Goal: Transaction & Acquisition: Purchase product/service

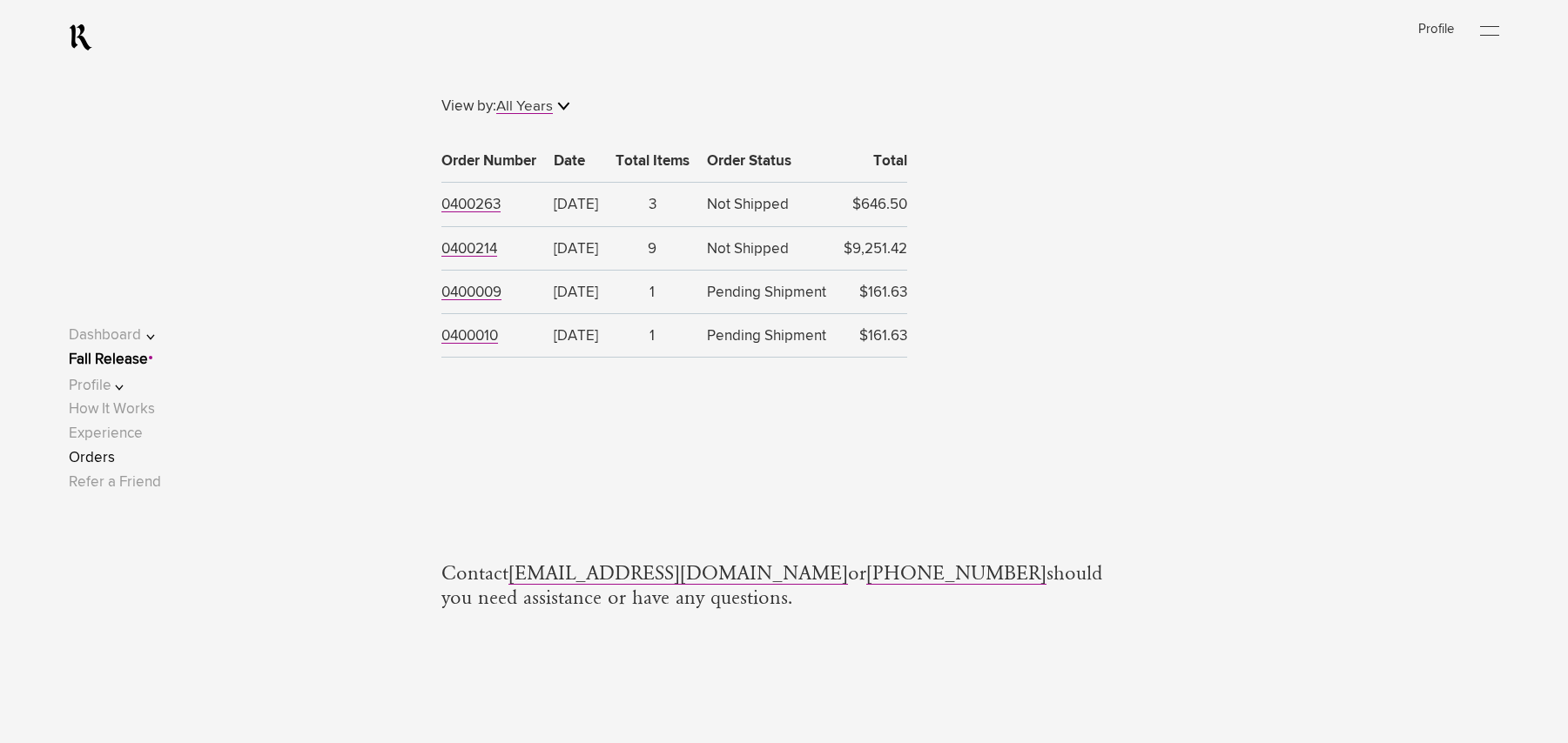
click at [127, 357] on link "Fall Release" at bounding box center [108, 360] width 79 height 15
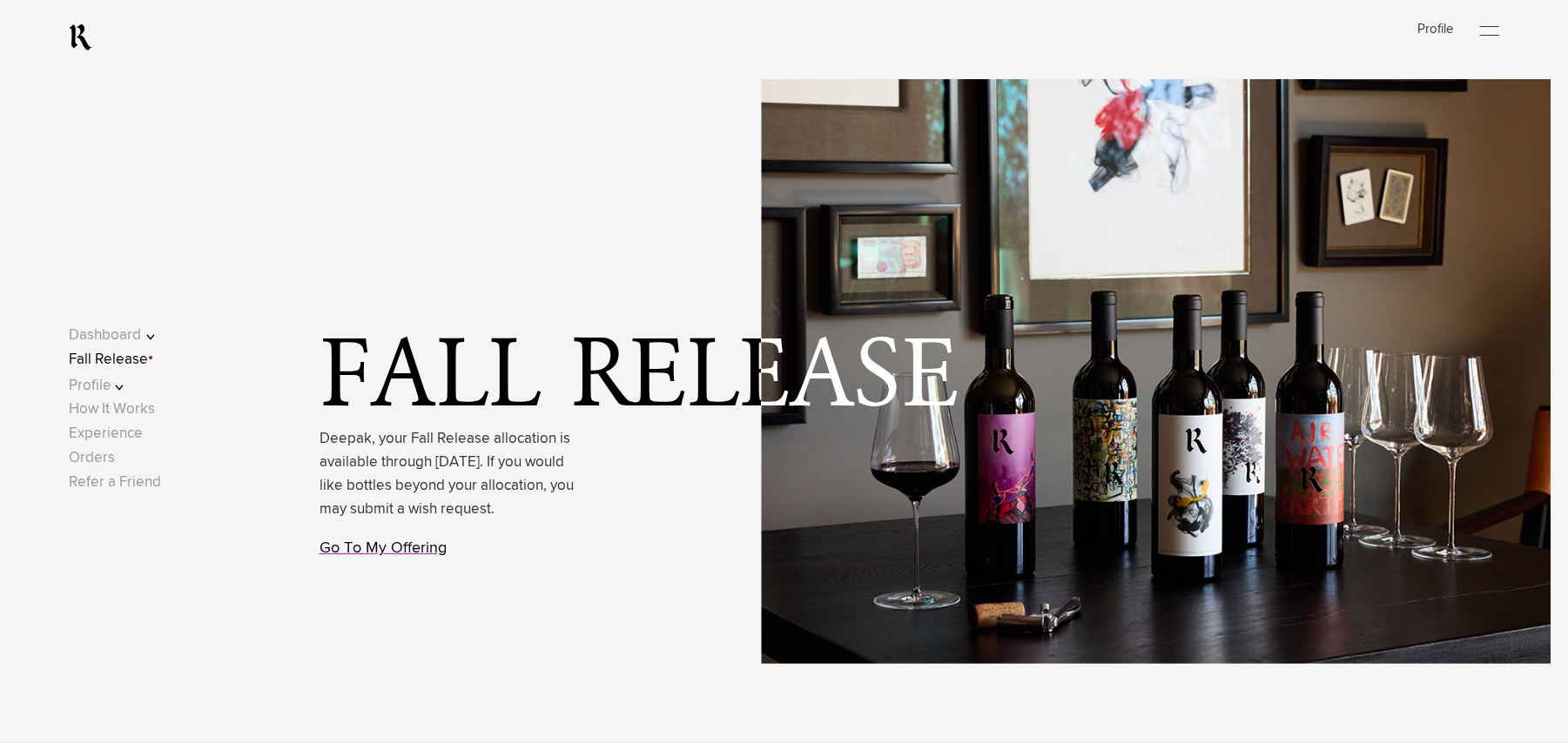
click at [365, 556] on link "Go To My Offering" at bounding box center [383, 547] width 127 height 15
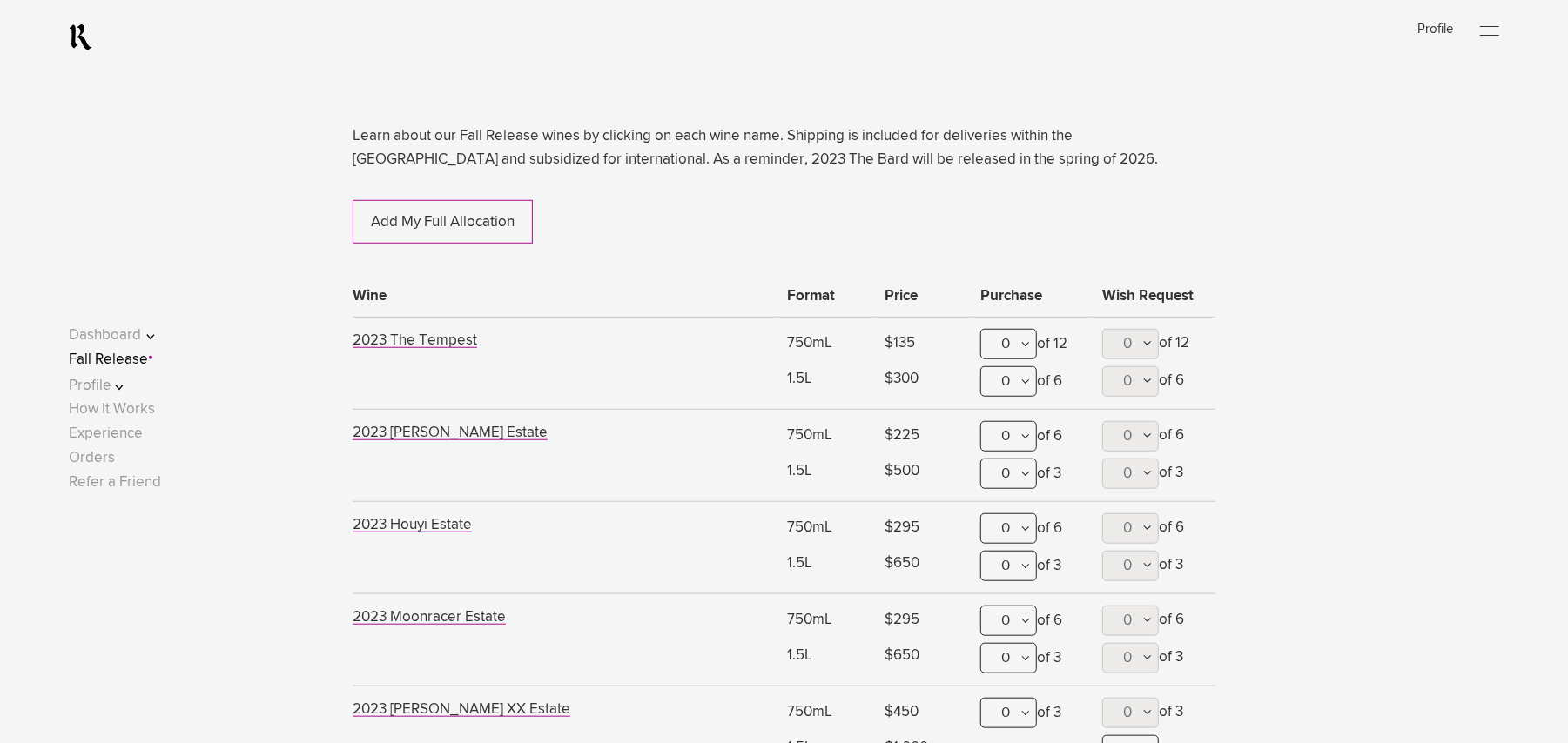
scroll to position [1021, 0]
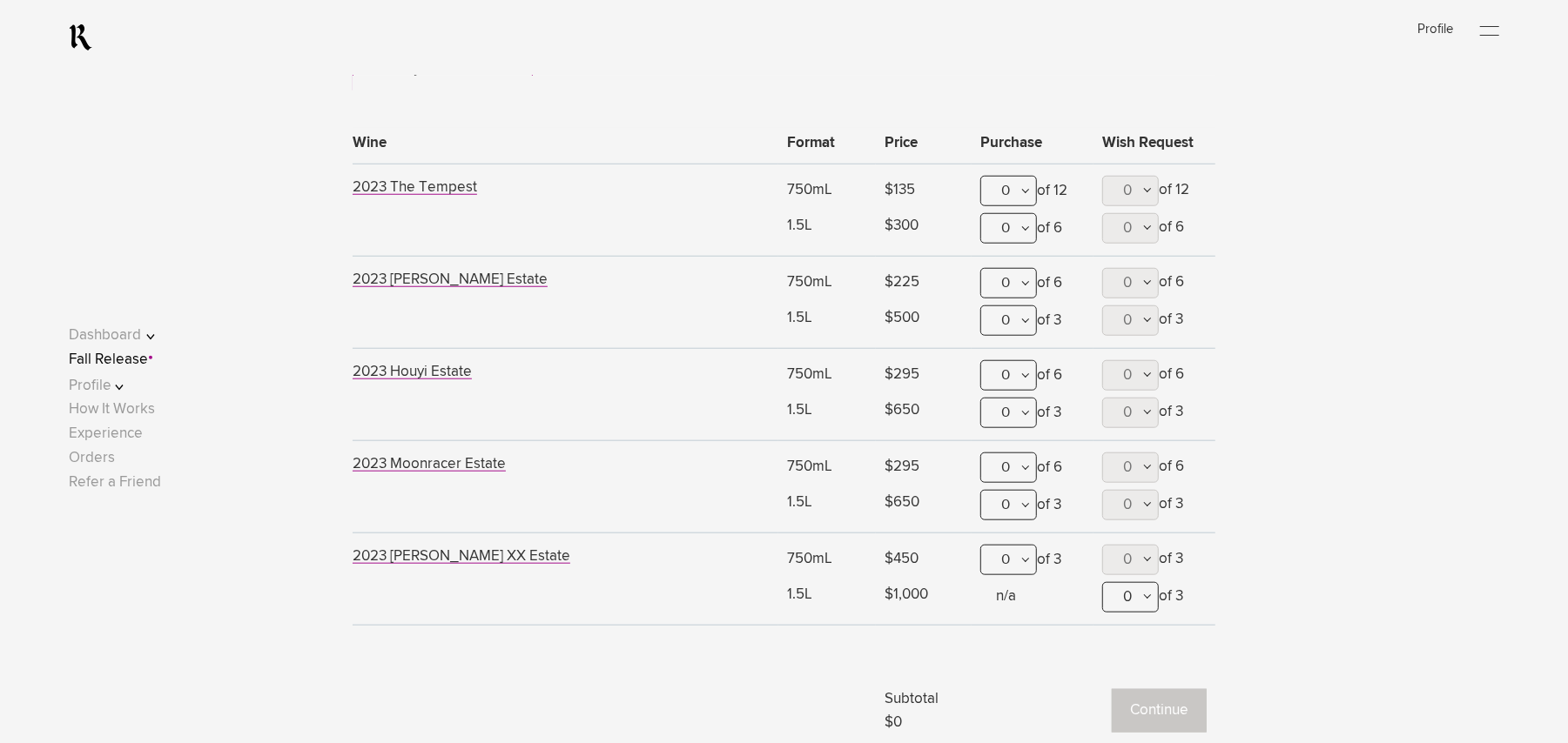
click at [1021, 192] on div "0" at bounding box center [1009, 190] width 56 height 30
click at [997, 733] on div "12" at bounding box center [1009, 755] width 55 height 44
click at [1130, 197] on span "0" at bounding box center [1128, 191] width 9 height 15
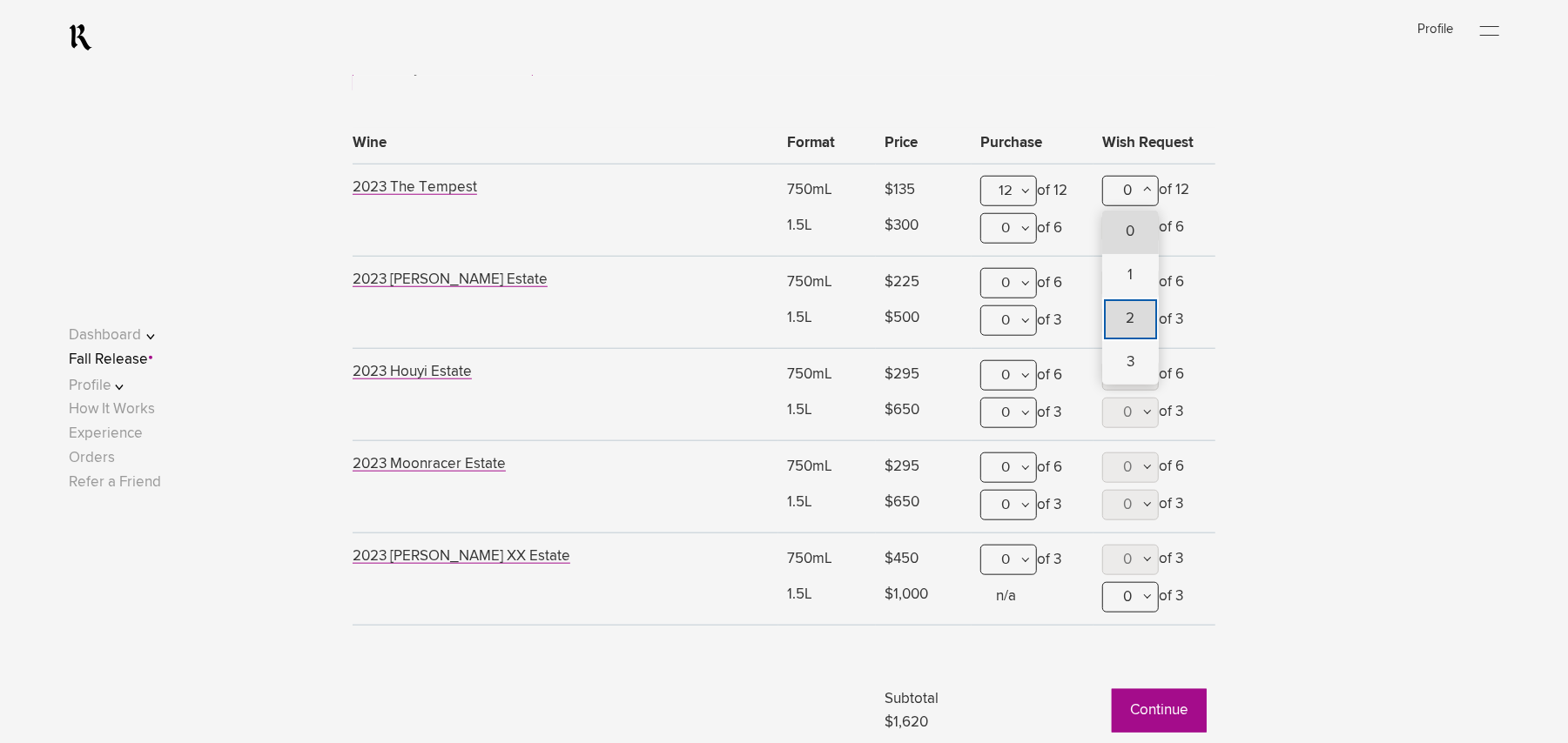
click at [1126, 318] on span "2" at bounding box center [1130, 319] width 9 height 15
type lightning-combobox "2"
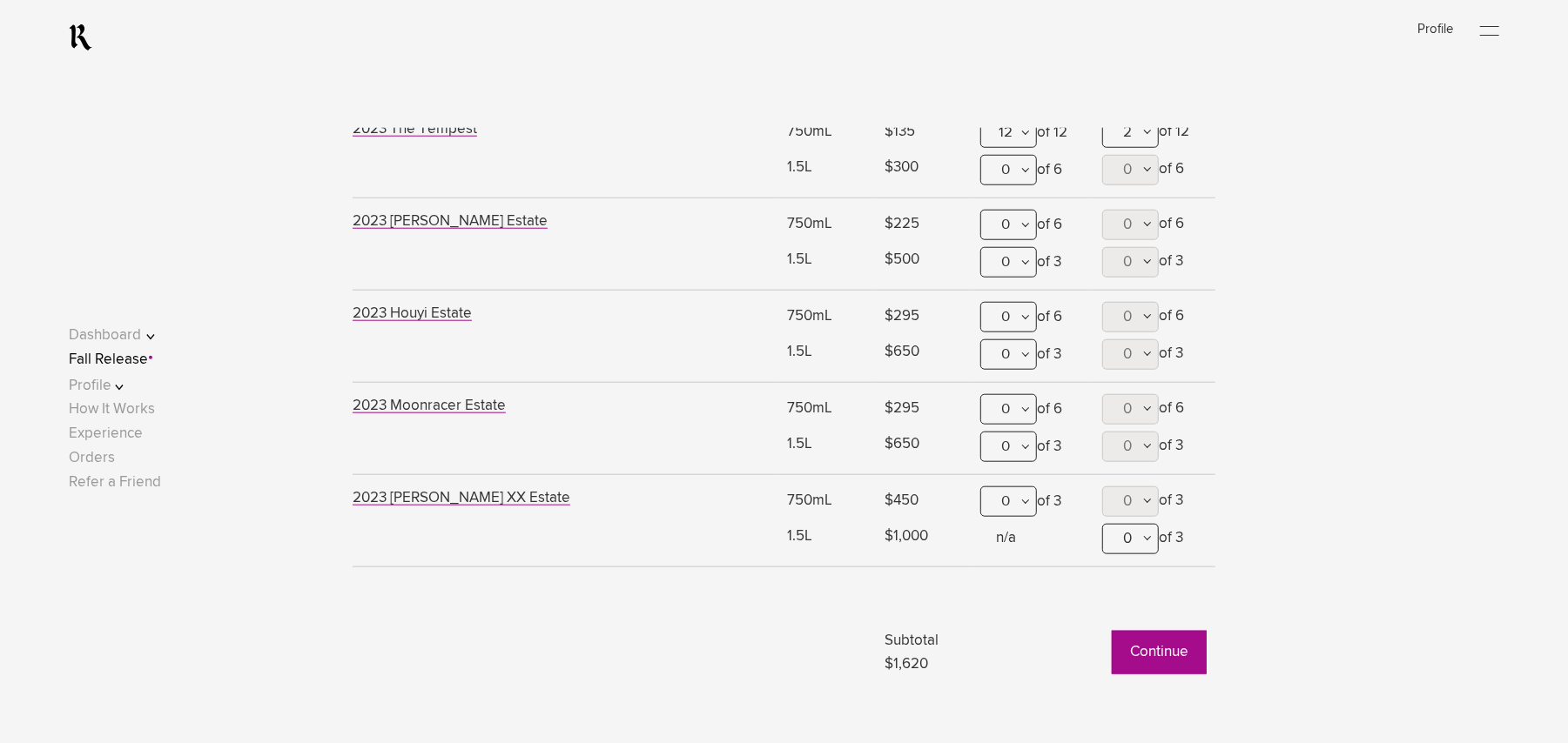
scroll to position [1136, 0]
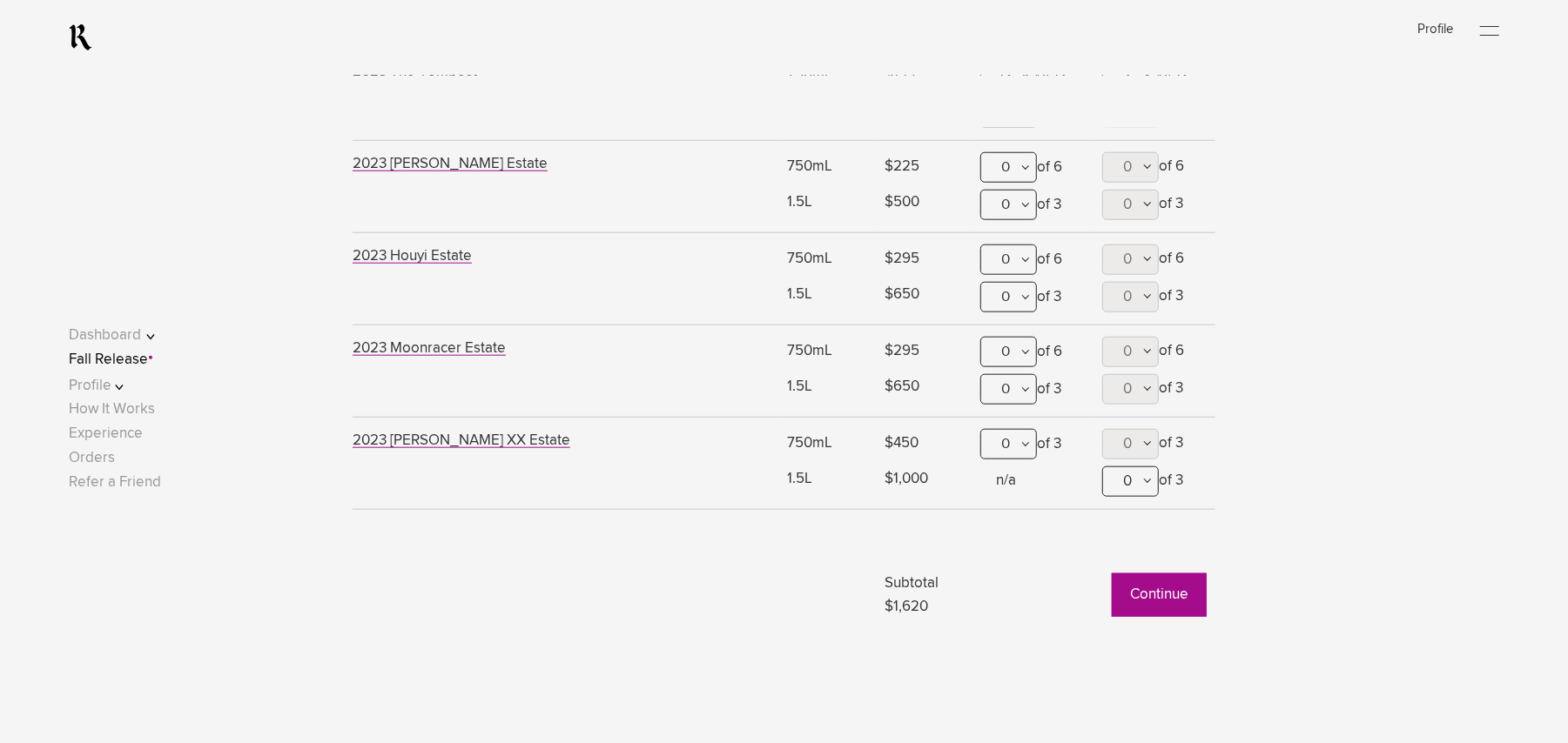
click at [1139, 596] on button "Continue" at bounding box center [1159, 595] width 95 height 44
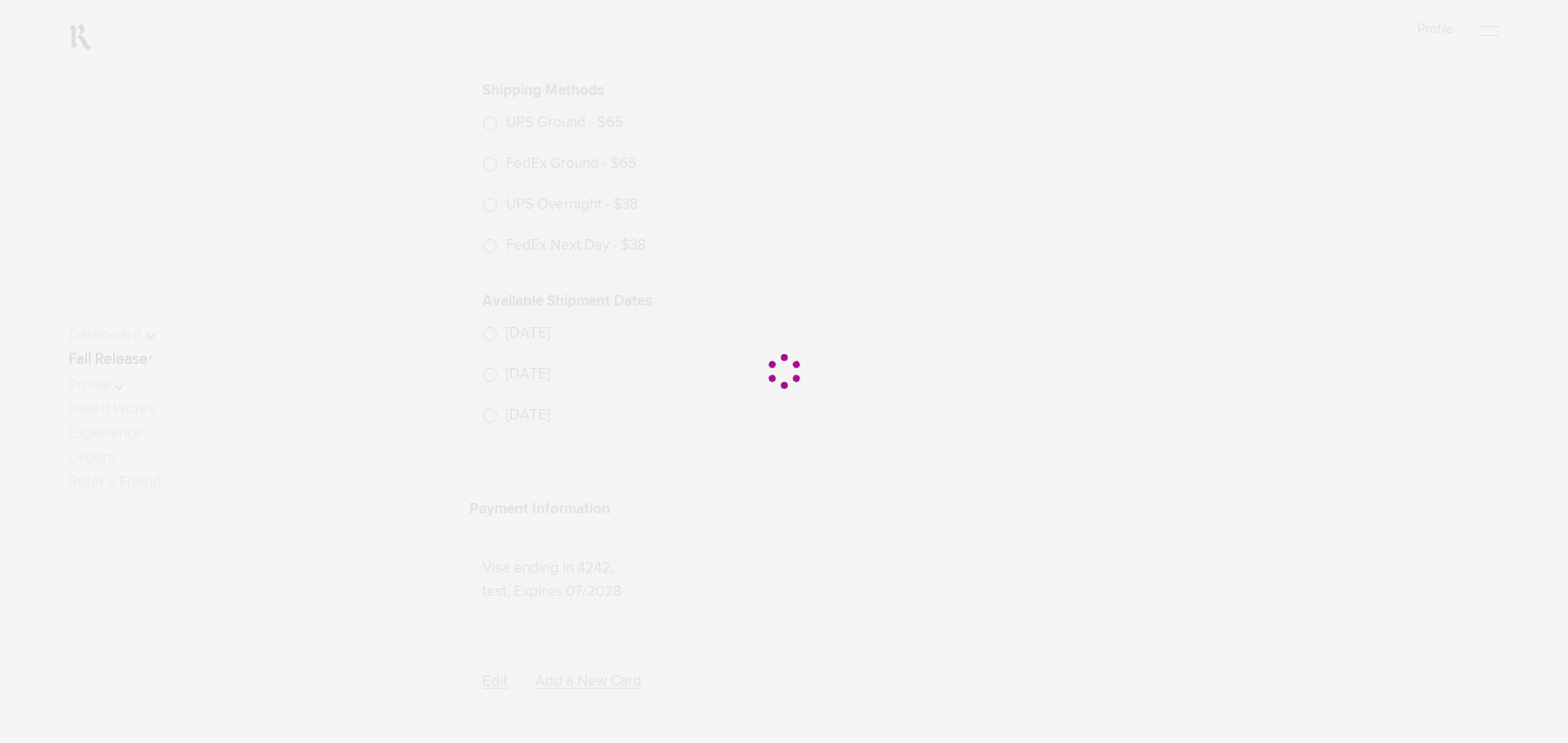
scroll to position [819, 0]
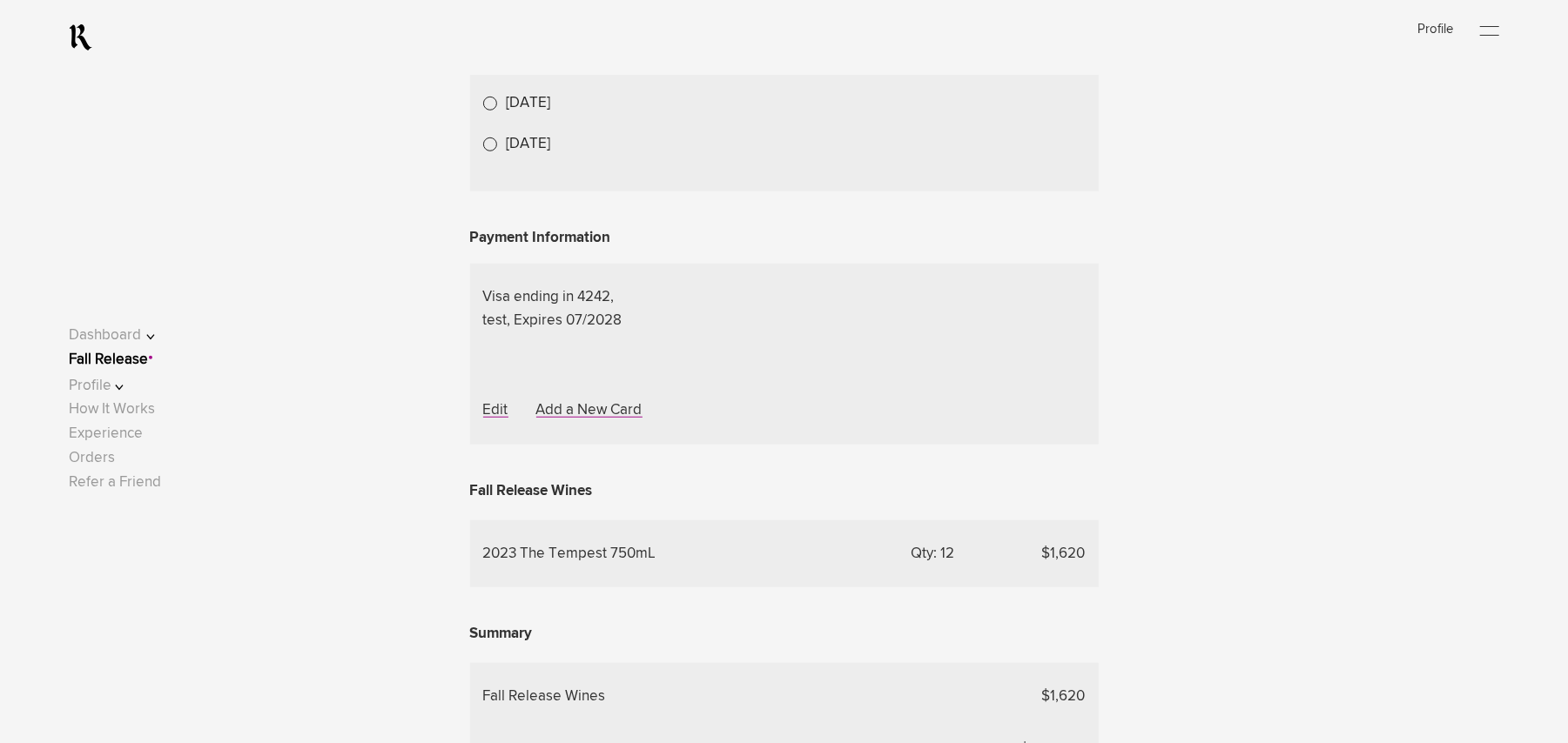
click at [551, 69] on lightning-formatted-date-time "[DATE]" at bounding box center [528, 62] width 45 height 15
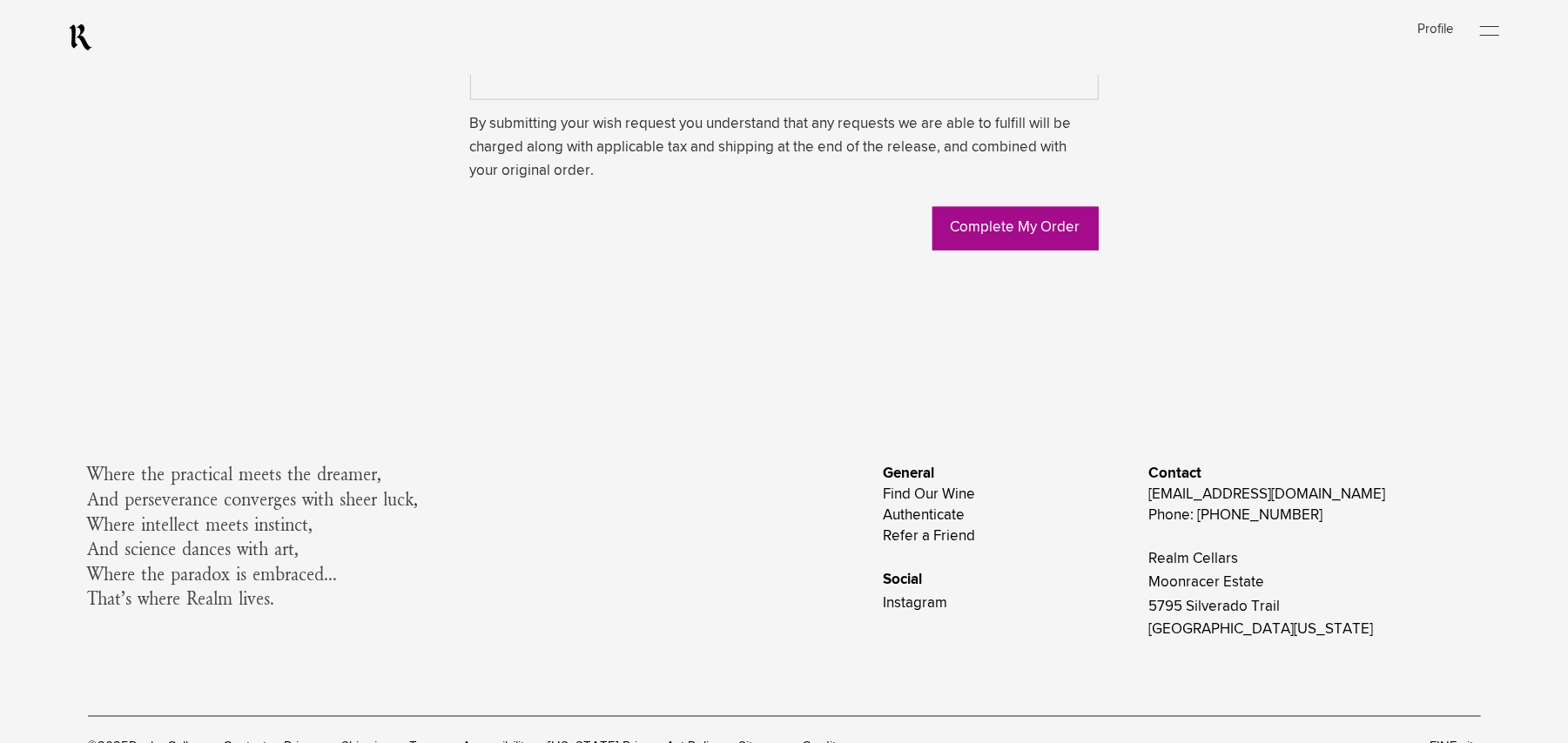
scroll to position [1747, 0]
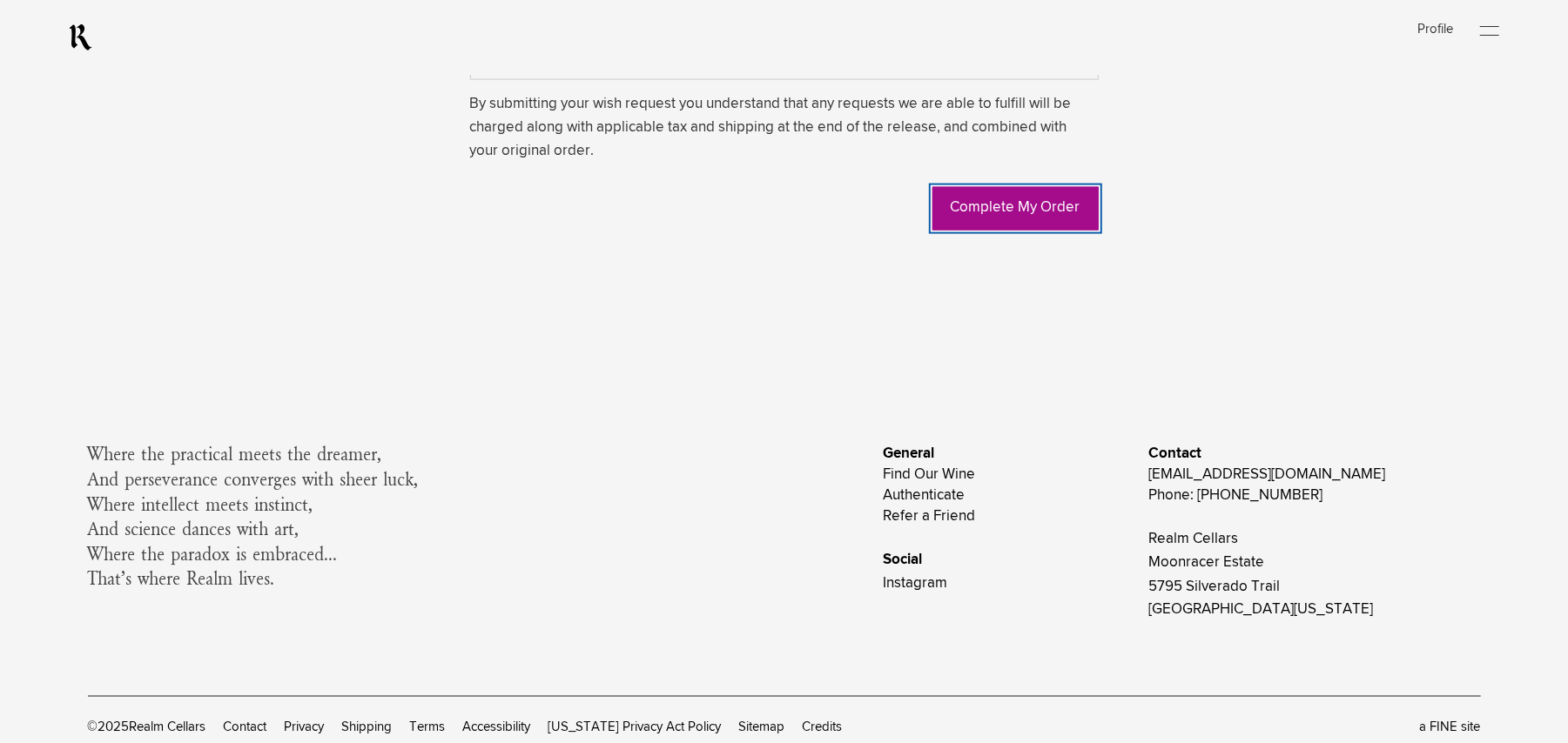
click at [989, 230] on link "Complete My Order" at bounding box center [1015, 209] width 166 height 44
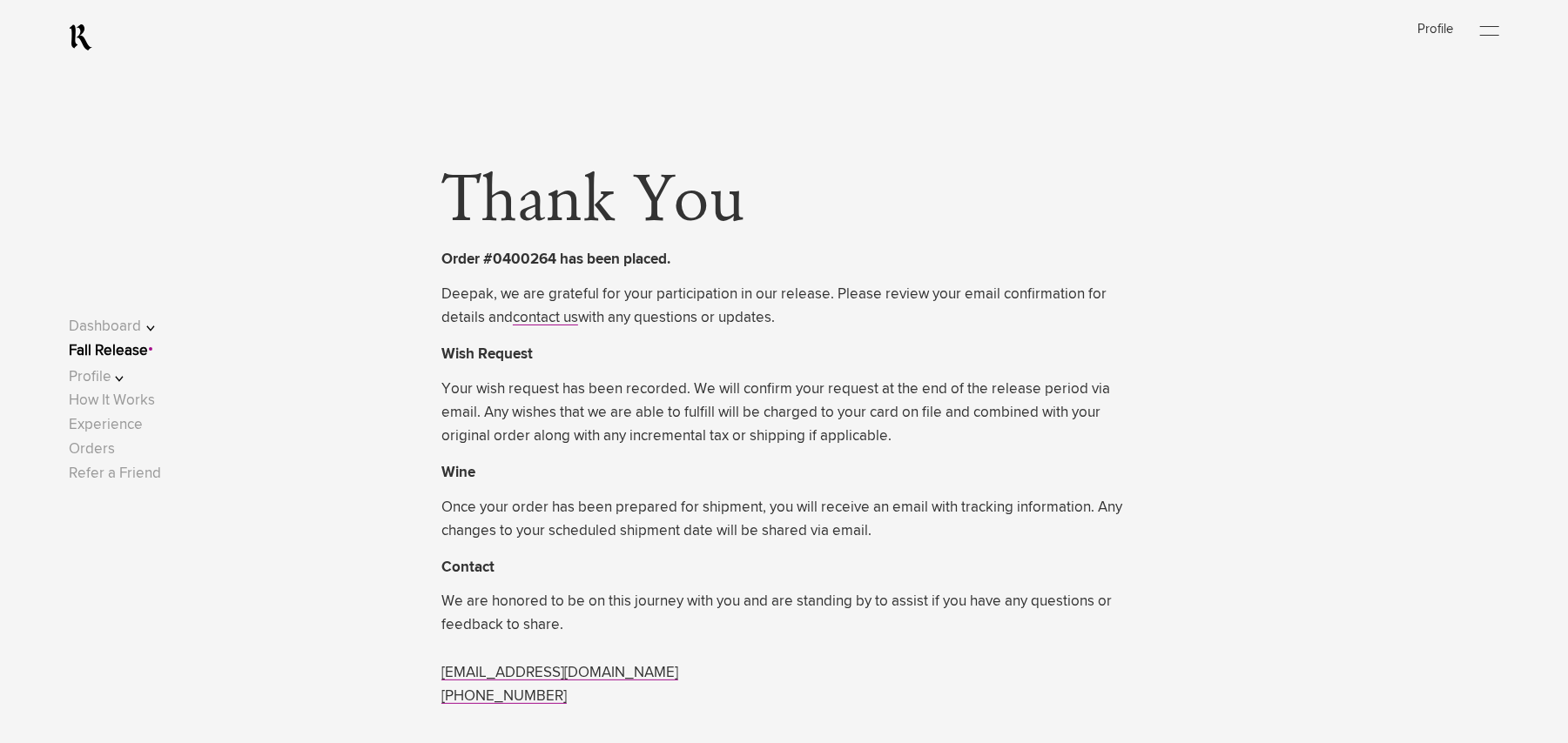
click at [127, 353] on link "Fall Release" at bounding box center [108, 351] width 79 height 15
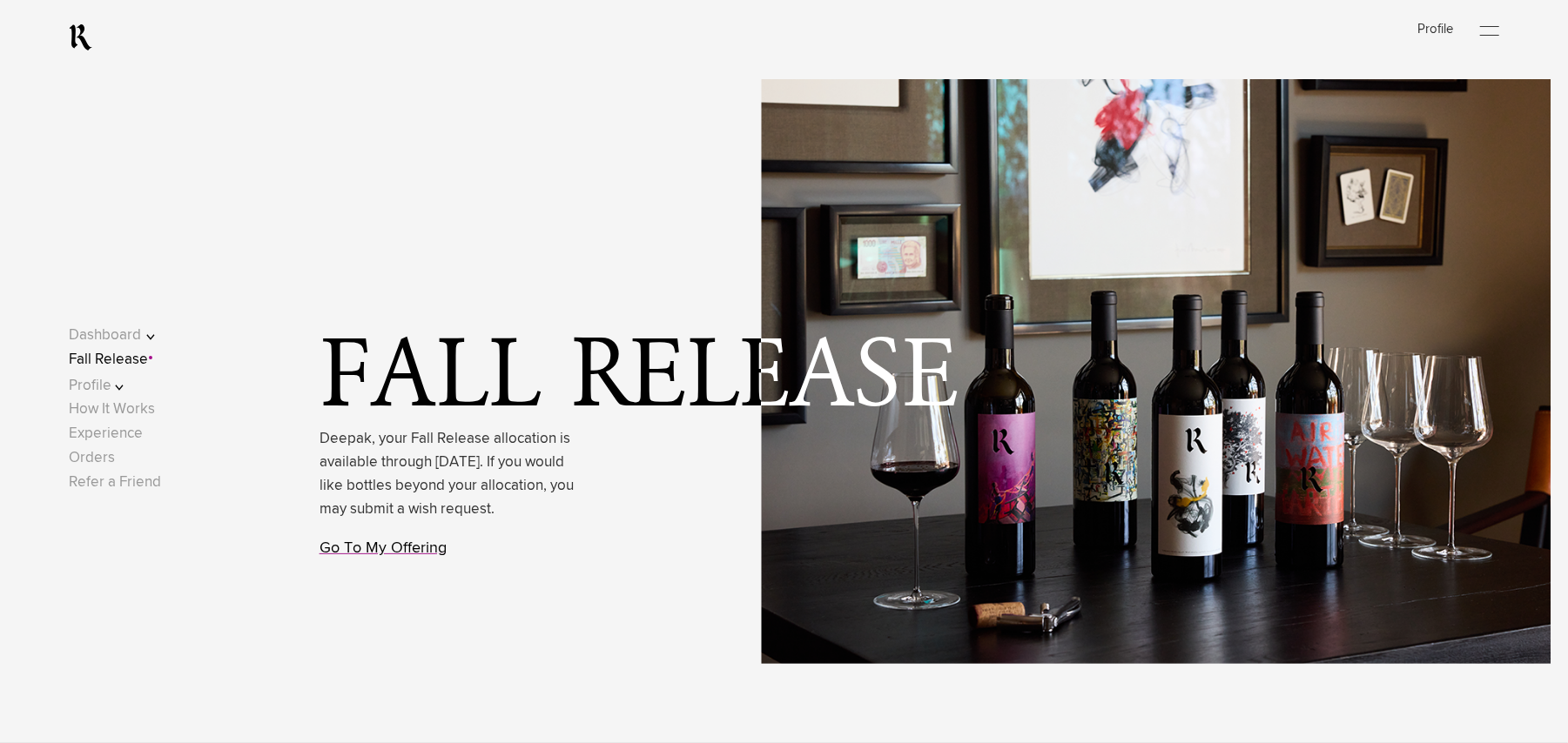
click at [380, 556] on link "Go To My Offering" at bounding box center [383, 547] width 127 height 15
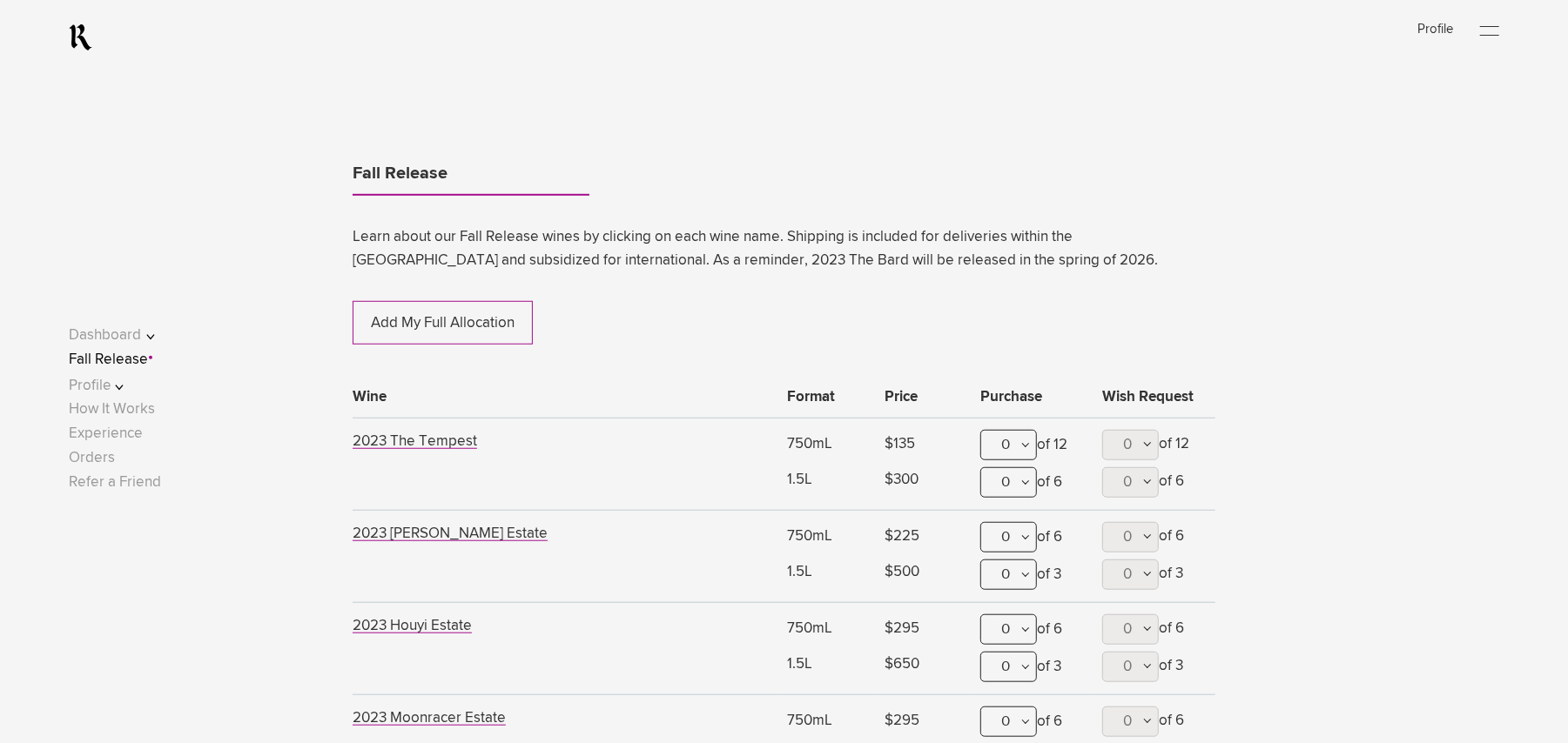
scroll to position [789, 0]
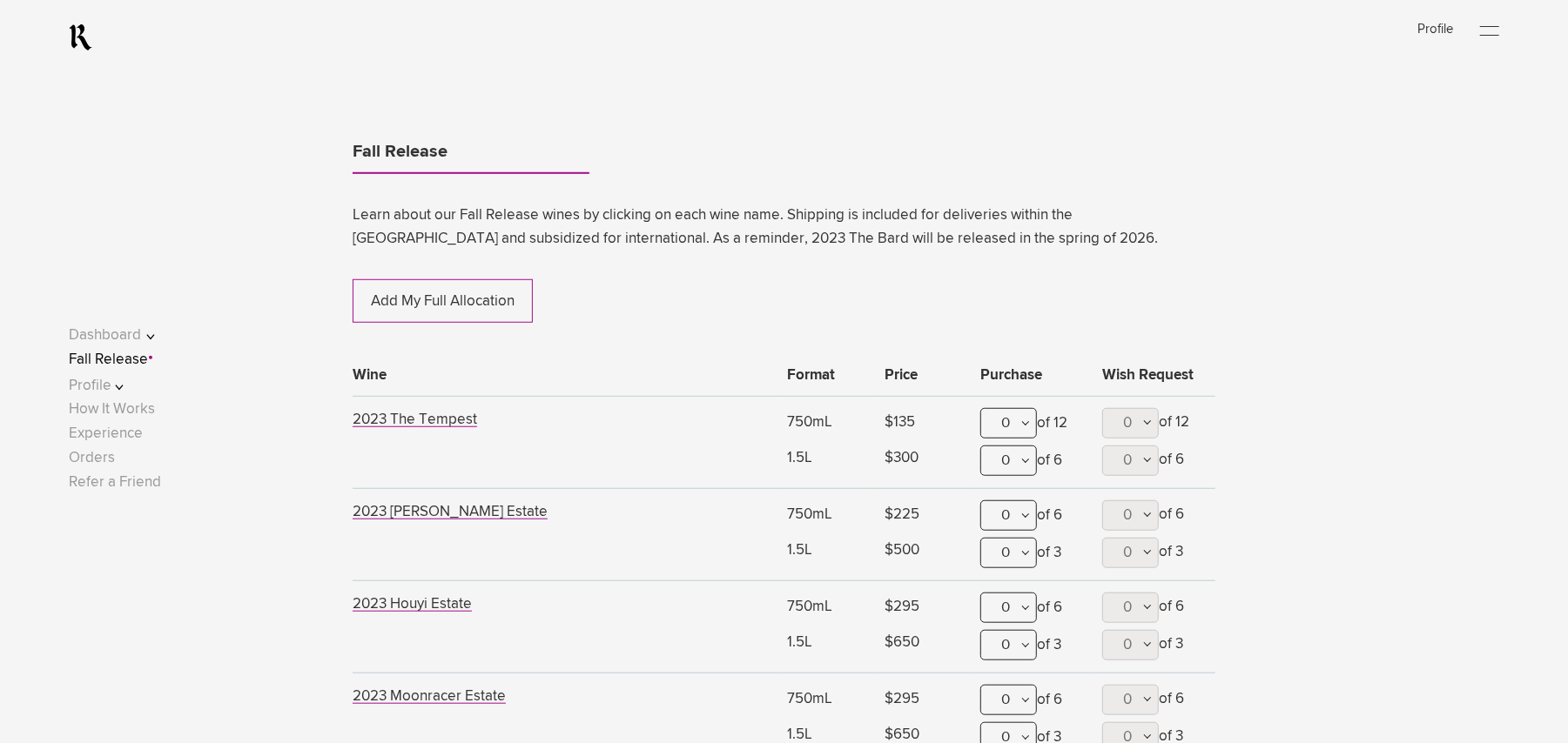
click at [1510, 25] on div "Log In Profile Open Menu" at bounding box center [784, 37] width 1568 height 75
click at [1499, 26] on div at bounding box center [1489, 31] width 19 height 26
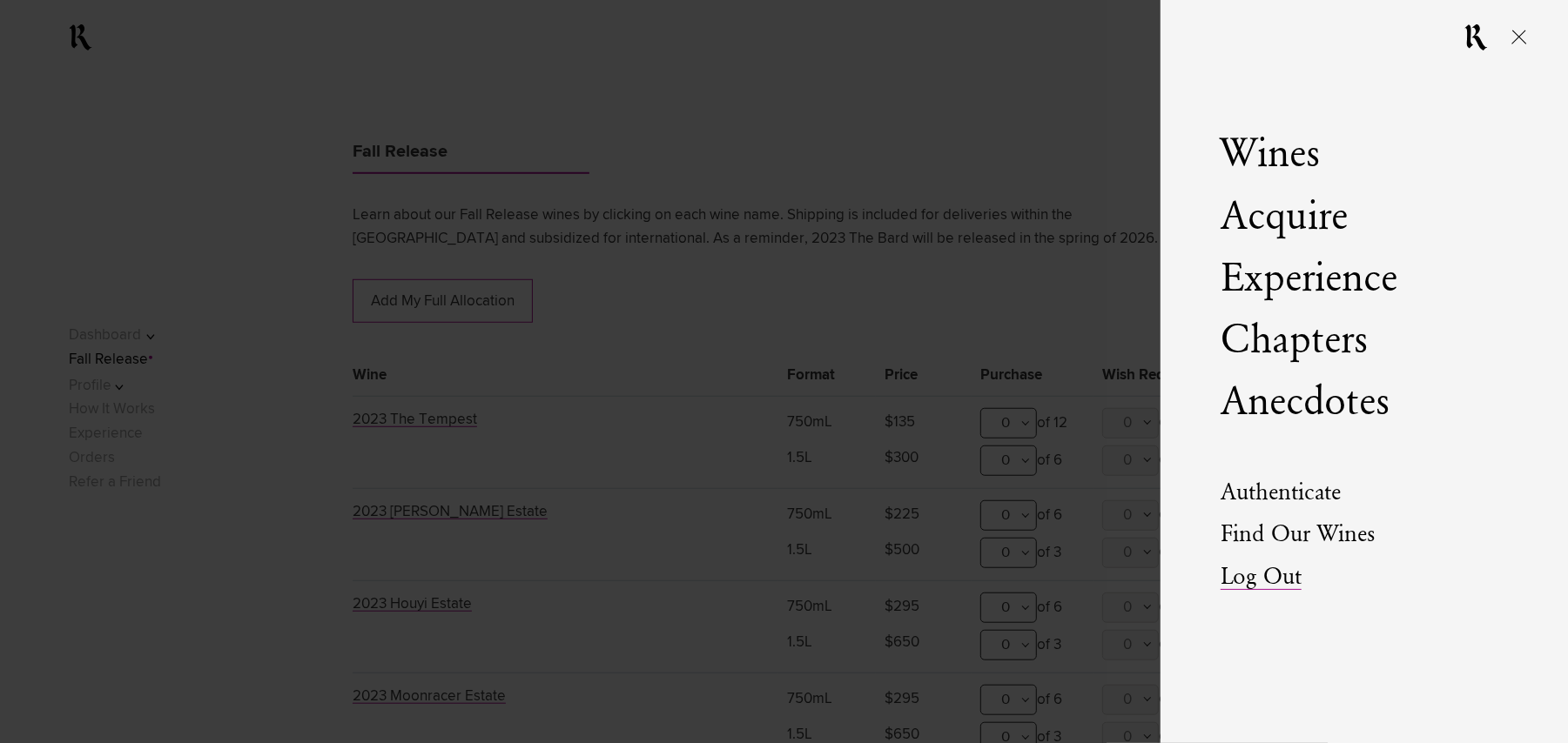
click at [1244, 583] on link "Log Out" at bounding box center [1261, 577] width 81 height 25
